Goal: Book appointment/travel/reservation

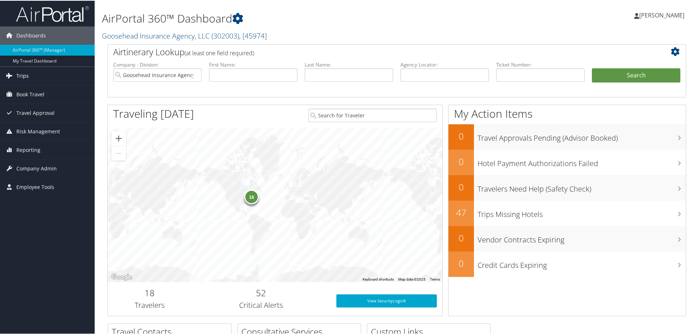
click at [47, 77] on link "Trips" at bounding box center [47, 75] width 95 height 18
click at [21, 153] on span "Book Travel" at bounding box center [30, 148] width 28 height 18
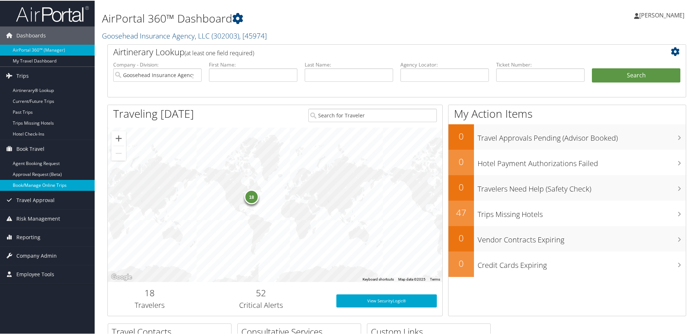
click at [32, 185] on link "Book/Manage Online Trips" at bounding box center [47, 184] width 95 height 11
click at [25, 187] on link "Book/Manage Online Trips" at bounding box center [47, 184] width 95 height 11
